Goal: Task Accomplishment & Management: Complete application form

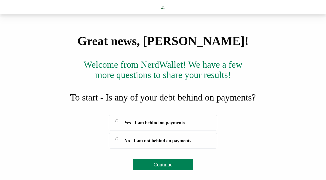
scroll to position [17, 0]
click at [170, 167] on span "Continue" at bounding box center [163, 165] width 19 height 6
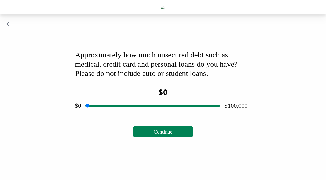
scroll to position [0, 0]
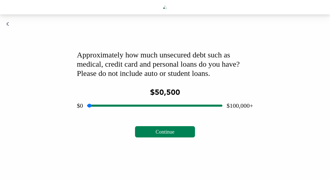
click at [155, 114] on input "range" at bounding box center [154, 105] width 135 height 16
drag, startPoint x: 155, startPoint y: 123, endPoint x: 160, endPoint y: 120, distance: 6.1
type input "*****"
click at [161, 114] on input "range" at bounding box center [154, 105] width 135 height 16
click at [165, 135] on span "Continue" at bounding box center [165, 132] width 19 height 6
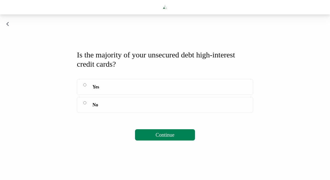
click at [161, 138] on span "Continue" at bounding box center [165, 135] width 19 height 6
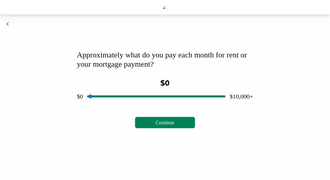
click at [168, 125] on span "Continue" at bounding box center [165, 123] width 19 height 6
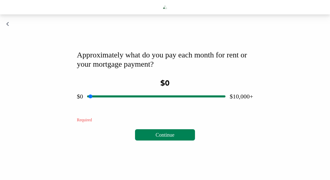
click at [156, 105] on input "range" at bounding box center [156, 96] width 138 height 16
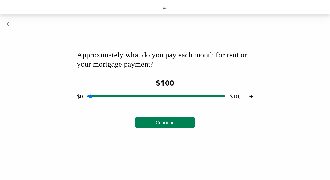
drag, startPoint x: 156, startPoint y: 113, endPoint x: 93, endPoint y: 110, distance: 63.4
type input "***"
click at [93, 105] on input "range" at bounding box center [156, 96] width 138 height 16
click at [167, 125] on span "Continue" at bounding box center [165, 123] width 19 height 6
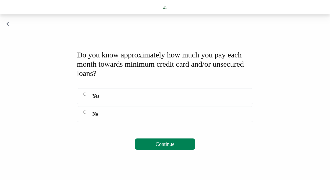
click at [168, 147] on span "Continue" at bounding box center [165, 144] width 19 height 6
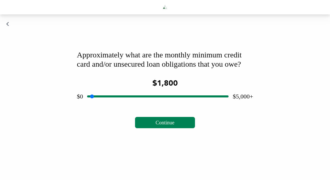
drag, startPoint x: 158, startPoint y: 122, endPoint x: 139, endPoint y: 121, distance: 19.8
click at [139, 105] on input "range" at bounding box center [157, 96] width 141 height 16
click at [163, 125] on span "Continue" at bounding box center [165, 123] width 19 height 6
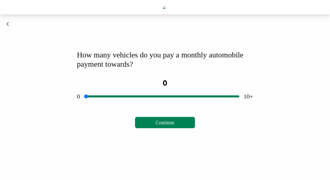
click at [162, 125] on span "Continue" at bounding box center [165, 123] width 19 height 6
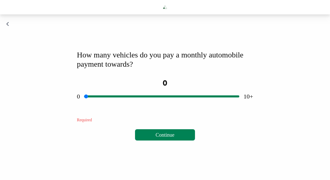
click at [165, 138] on span "Continue" at bounding box center [165, 135] width 19 height 6
click at [162, 105] on input "range" at bounding box center [161, 96] width 155 height 16
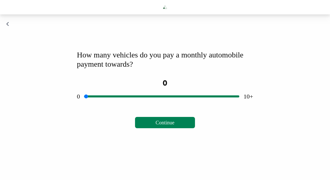
drag, startPoint x: 162, startPoint y: 113, endPoint x: 87, endPoint y: 111, distance: 74.8
type input "*"
click at [87, 105] on input "range" at bounding box center [161, 96] width 155 height 16
click at [174, 125] on span "Continue" at bounding box center [165, 123] width 19 height 6
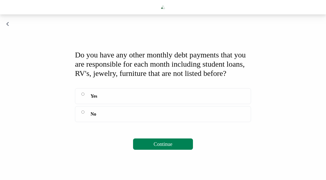
click at [161, 147] on span "Continue" at bounding box center [163, 144] width 19 height 6
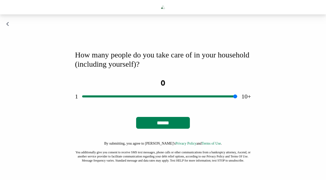
click at [165, 129] on input "******" at bounding box center [163, 123] width 54 height 12
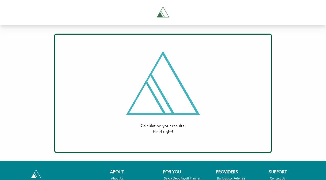
click at [268, 106] on div "Calculating your results. Hold tight! Print Email Who would you like to send th…" at bounding box center [163, 93] width 218 height 119
click at [213, 131] on div "Calculating your results. Hold tight!" at bounding box center [163, 129] width 183 height 12
click at [193, 105] on div at bounding box center [163, 83] width 74 height 64
click at [205, 94] on div "Calculating your results. Hold tight!" at bounding box center [163, 93] width 199 height 84
click at [218, 118] on div "Calculating your results. Hold tight!" at bounding box center [163, 93] width 199 height 84
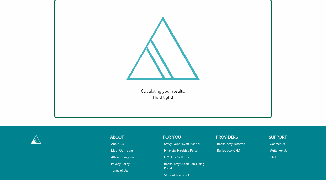
scroll to position [36, 0]
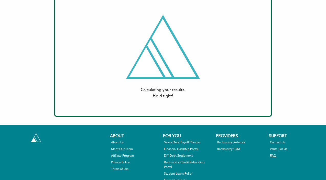
click at [273, 155] on link "FAQ" at bounding box center [294, 156] width 48 height 5
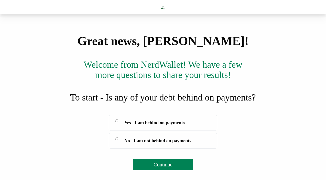
scroll to position [17, 0]
click at [117, 149] on label "No - I am not behind on payments" at bounding box center [163, 141] width 109 height 16
click at [167, 167] on span "Continue" at bounding box center [163, 165] width 19 height 6
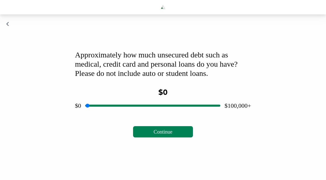
scroll to position [0, 0]
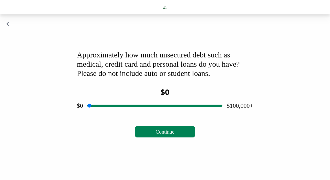
click at [155, 114] on input "range" at bounding box center [154, 105] width 135 height 16
drag, startPoint x: 155, startPoint y: 121, endPoint x: 161, endPoint y: 120, distance: 6.0
click at [161, 114] on input "range" at bounding box center [154, 105] width 135 height 16
type input "*****"
click at [162, 114] on input "range" at bounding box center [154, 105] width 135 height 16
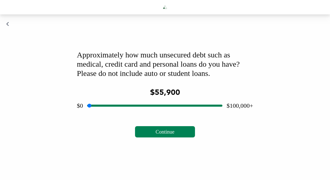
click at [164, 135] on span "Continue" at bounding box center [165, 132] width 19 height 6
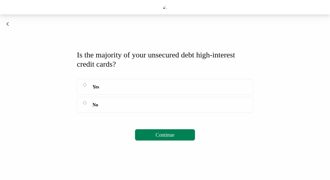
click at [165, 138] on span "Continue" at bounding box center [165, 135] width 19 height 6
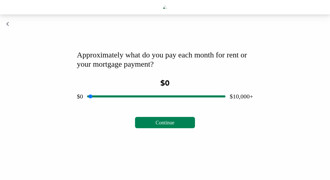
drag, startPoint x: 157, startPoint y: 113, endPoint x: 83, endPoint y: 109, distance: 74.4
type input "*"
click at [83, 100] on div "$0 $10,000+" at bounding box center [165, 96] width 176 height 8
click at [167, 125] on span "Continue" at bounding box center [165, 123] width 19 height 6
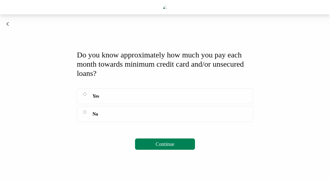
click at [151, 150] on button "Continue" at bounding box center [165, 143] width 60 height 11
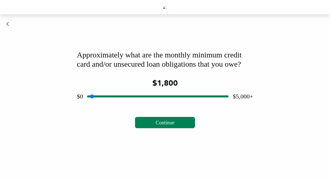
drag, startPoint x: 158, startPoint y: 122, endPoint x: 137, endPoint y: 120, distance: 20.9
click at [137, 105] on input "range" at bounding box center [157, 96] width 141 height 16
drag, startPoint x: 137, startPoint y: 121, endPoint x: 140, endPoint y: 122, distance: 3.6
click at [140, 105] on input "range" at bounding box center [157, 96] width 141 height 16
click at [162, 125] on span "Continue" at bounding box center [165, 123] width 19 height 6
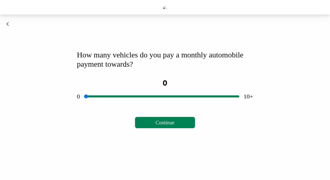
click at [162, 105] on input "range" at bounding box center [161, 96] width 155 height 16
drag, startPoint x: 162, startPoint y: 112, endPoint x: 82, endPoint y: 111, distance: 80.0
type input "*"
click at [82, 100] on div "0 10+" at bounding box center [165, 96] width 176 height 8
click at [164, 125] on span "Continue" at bounding box center [165, 123] width 19 height 6
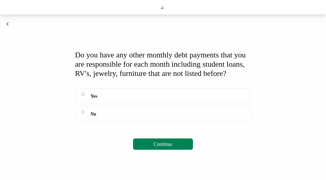
click at [164, 147] on span "Continue" at bounding box center [163, 144] width 19 height 6
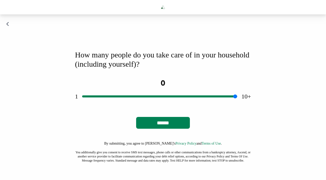
click at [8, 27] on icon "button" at bounding box center [7, 24] width 3 height 5
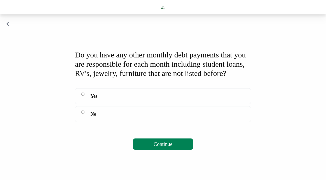
click at [160, 147] on span "Continue" at bounding box center [163, 144] width 19 height 6
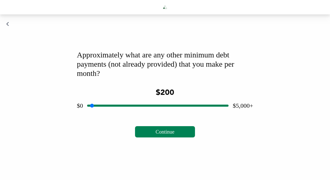
drag, startPoint x: 159, startPoint y: 121, endPoint x: 83, endPoint y: 121, distance: 75.3
type input "*"
click at [83, 110] on div "$0 $5,000+" at bounding box center [165, 105] width 176 height 8
click at [9, 27] on icon "button" at bounding box center [7, 24] width 3 height 5
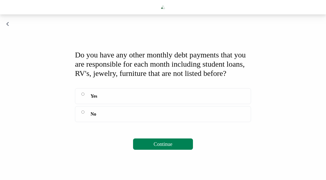
click at [86, 122] on label "No" at bounding box center [163, 114] width 176 height 16
click at [167, 147] on span "Continue" at bounding box center [163, 144] width 19 height 6
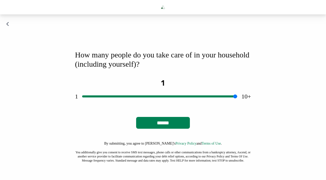
drag, startPoint x: 169, startPoint y: 113, endPoint x: 50, endPoint y: 110, distance: 119.0
type input "*"
click at [50, 110] on div "How many people do you take care of in your household (including yourself)? 1 1…" at bounding box center [163, 93] width 326 height 158
drag, startPoint x: 86, startPoint y: 113, endPoint x: 80, endPoint y: 112, distance: 6.2
click at [80, 100] on div "1 10+" at bounding box center [163, 96] width 176 height 8
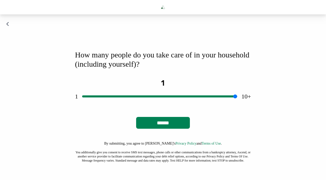
click at [165, 129] on input "******" at bounding box center [163, 123] width 54 height 12
click at [162, 129] on input "******" at bounding box center [163, 123] width 54 height 12
click at [86, 105] on input "range" at bounding box center [159, 96] width 155 height 16
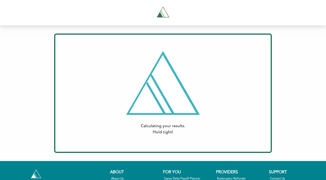
click at [195, 146] on div "Calculating your results. Hold tight! Print Email Who would you like to send th…" at bounding box center [163, 93] width 218 height 119
click at [212, 100] on div "Calculating your results. Hold tight!" at bounding box center [163, 93] width 199 height 84
click at [222, 105] on div "Calculating your results. Hold tight!" at bounding box center [163, 93] width 199 height 84
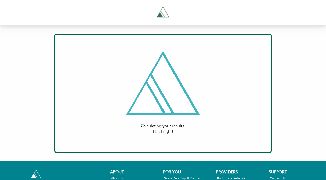
click at [165, 123] on div "Calculating your results. Hold tight!" at bounding box center [163, 129] width 183 height 12
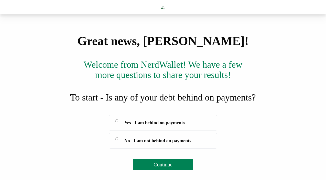
scroll to position [17, 0]
click at [163, 167] on span "Continue" at bounding box center [163, 165] width 19 height 6
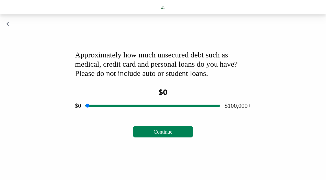
scroll to position [0, 0]
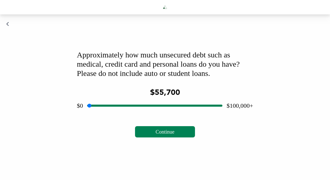
drag, startPoint x: 155, startPoint y: 122, endPoint x: 161, endPoint y: 121, distance: 6.7
click at [161, 114] on input "range" at bounding box center [154, 105] width 135 height 16
type input "*****"
click at [162, 114] on input "range" at bounding box center [154, 105] width 135 height 16
click at [161, 135] on span "Continue" at bounding box center [165, 132] width 19 height 6
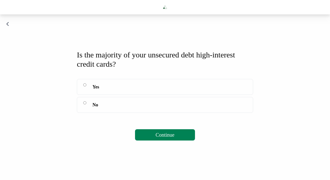
click at [168, 138] on span "Continue" at bounding box center [165, 135] width 19 height 6
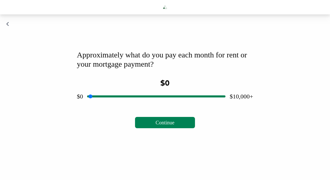
drag, startPoint x: 157, startPoint y: 113, endPoint x: 80, endPoint y: 114, distance: 76.4
type input "*"
click at [80, 100] on div "$0 $10,000+" at bounding box center [165, 96] width 176 height 8
click at [167, 125] on span "Continue" at bounding box center [165, 123] width 19 height 6
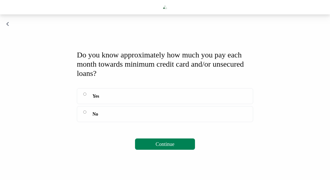
click at [83, 104] on label "Yes" at bounding box center [165, 96] width 176 height 16
click at [164, 147] on span "Continue" at bounding box center [165, 144] width 19 height 6
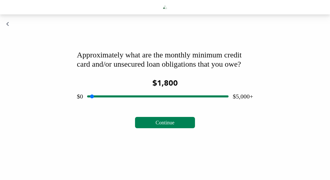
drag, startPoint x: 158, startPoint y: 121, endPoint x: 139, endPoint y: 119, distance: 19.8
click at [139, 105] on input "range" at bounding box center [157, 96] width 141 height 16
click at [169, 125] on span "Continue" at bounding box center [165, 123] width 19 height 6
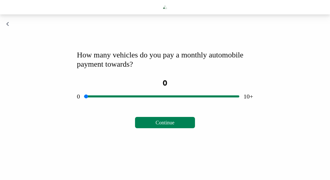
drag, startPoint x: 163, startPoint y: 113, endPoint x: 68, endPoint y: 114, distance: 94.6
type input "*"
click at [68, 114] on div "How many vehicles do you pay a monthly automobile payment towards? 0 0 10+ Note…" at bounding box center [165, 86] width 197 height 105
click at [173, 125] on span "Continue" at bounding box center [165, 123] width 19 height 6
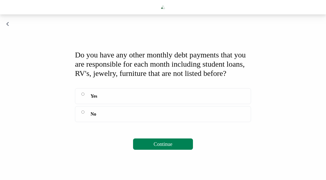
click at [160, 147] on span "Continue" at bounding box center [163, 144] width 19 height 6
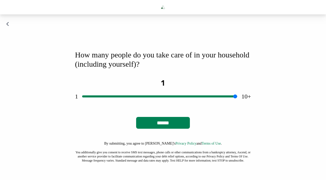
drag, startPoint x: 169, startPoint y: 112, endPoint x: 71, endPoint y: 111, distance: 97.9
type input "*"
click at [71, 111] on div "How many people do you take care of in your household (including yourself)? 1 1…" at bounding box center [163, 106] width 189 height 125
click at [173, 129] on input "******" at bounding box center [163, 123] width 54 height 12
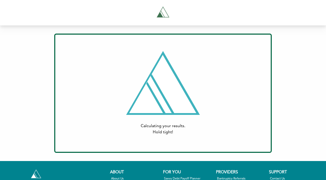
click at [172, 136] on div "Calculating your results. Hold tight! Print Email Who would you like to send th…" at bounding box center [163, 93] width 218 height 119
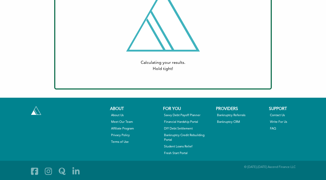
scroll to position [63, 0]
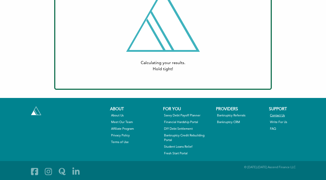
click at [282, 114] on link "Contact Us" at bounding box center [294, 115] width 48 height 5
